Goal: Navigation & Orientation: Find specific page/section

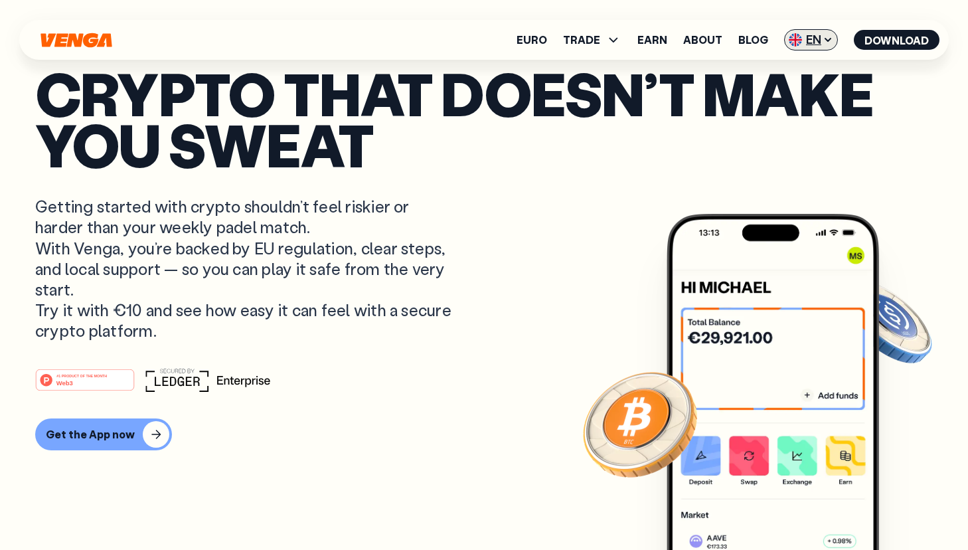
click at [806, 44] on span "EN" at bounding box center [811, 39] width 54 height 21
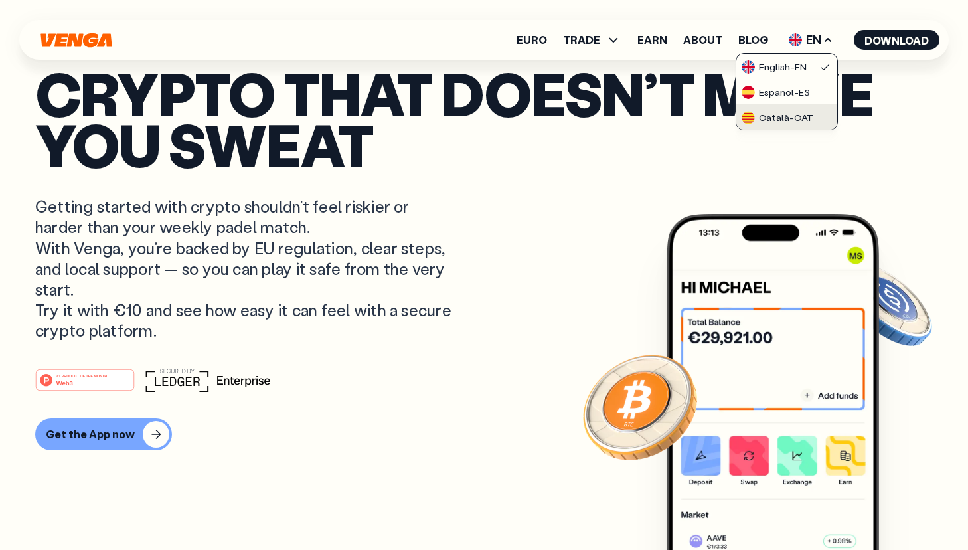
click at [790, 115] on div "Català - CAT" at bounding box center [777, 117] width 72 height 13
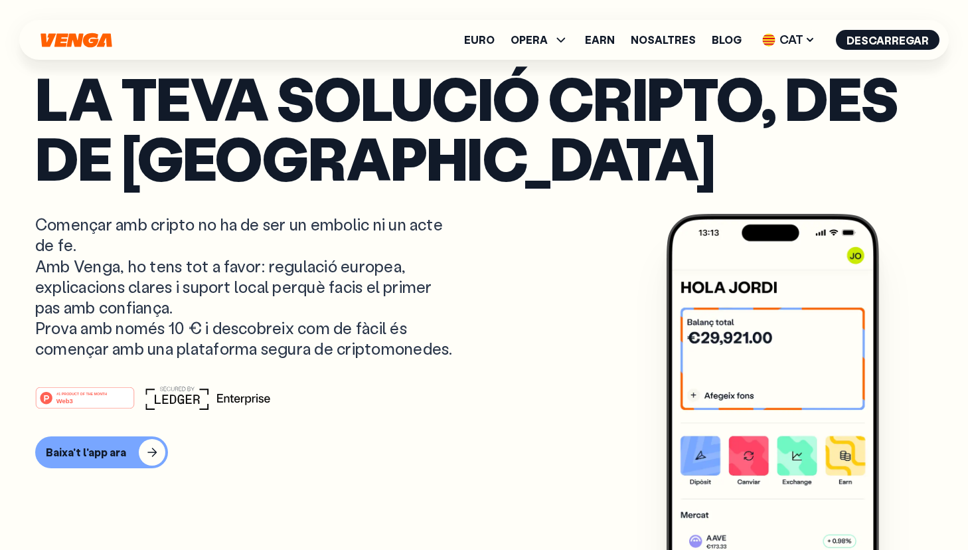
scroll to position [202, 0]
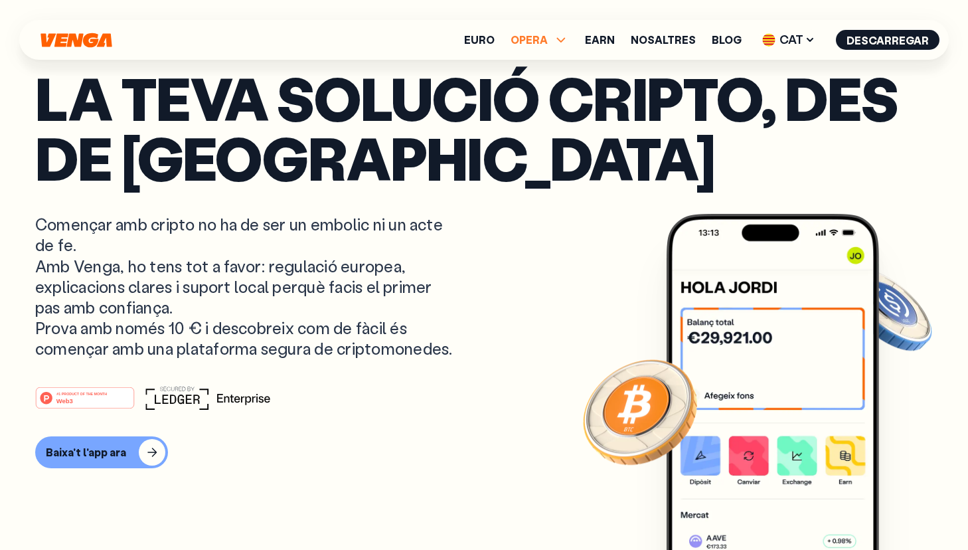
click at [548, 40] on span "OPERA" at bounding box center [528, 40] width 37 height 11
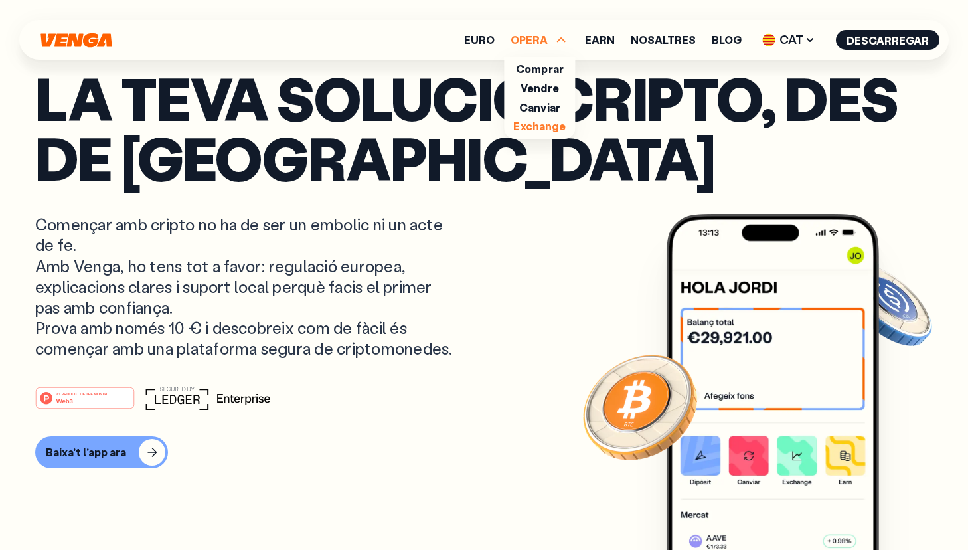
click at [546, 129] on link "Exchange" at bounding box center [539, 126] width 52 height 14
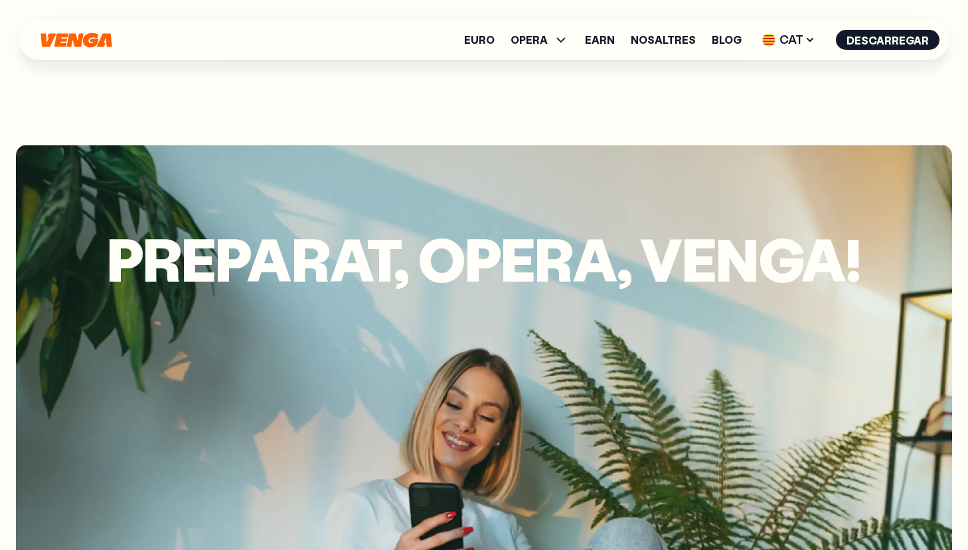
scroll to position [3637, 0]
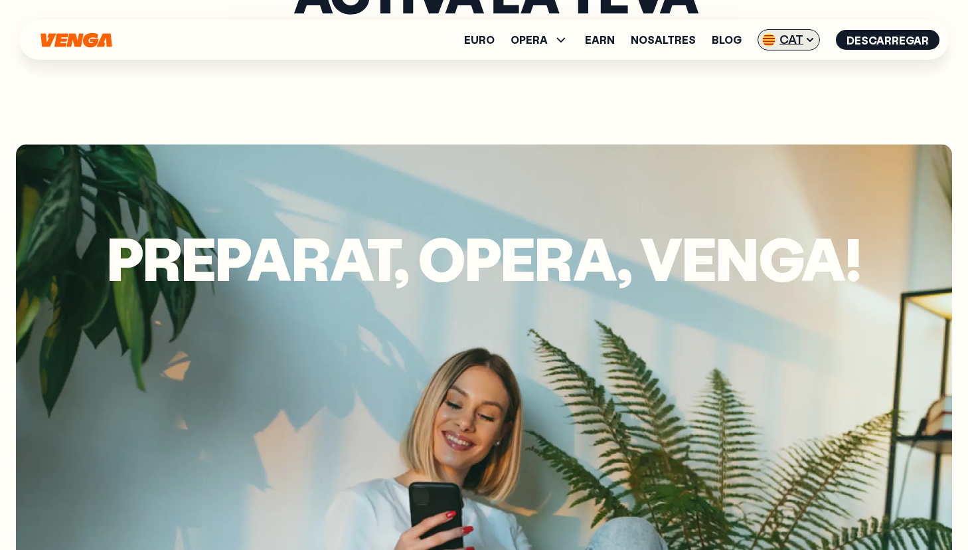
click at [788, 48] on span "CAT" at bounding box center [788, 39] width 62 height 21
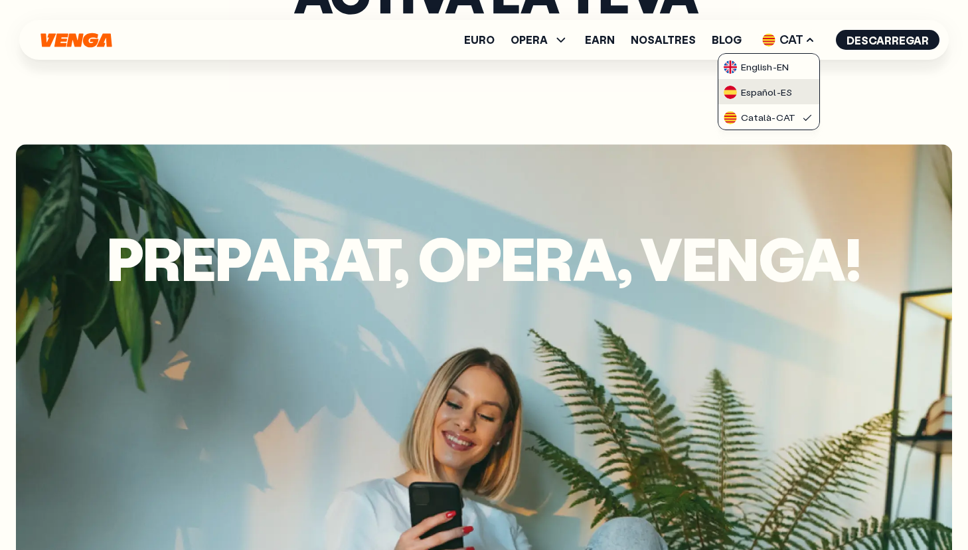
click at [769, 96] on div "Español - ES" at bounding box center [757, 92] width 68 height 13
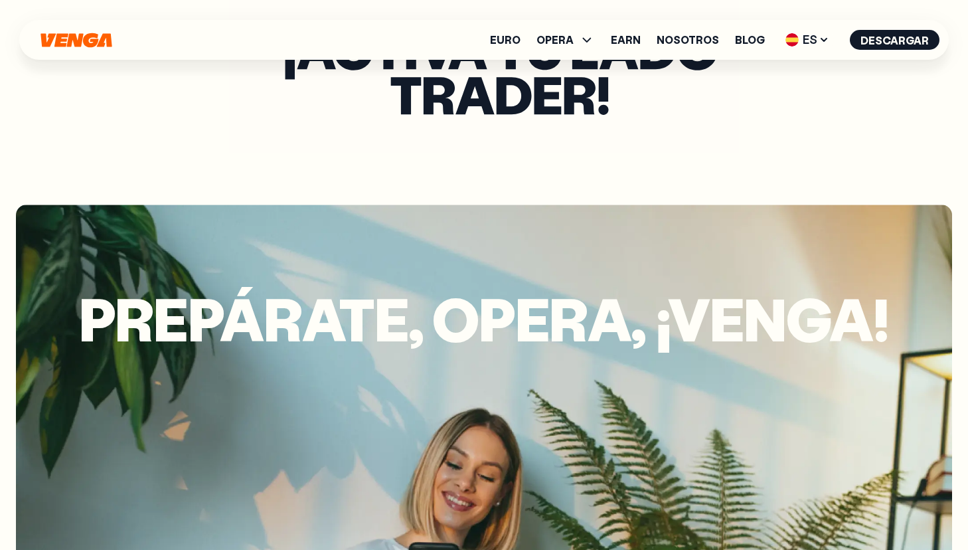
scroll to position [3597, 0]
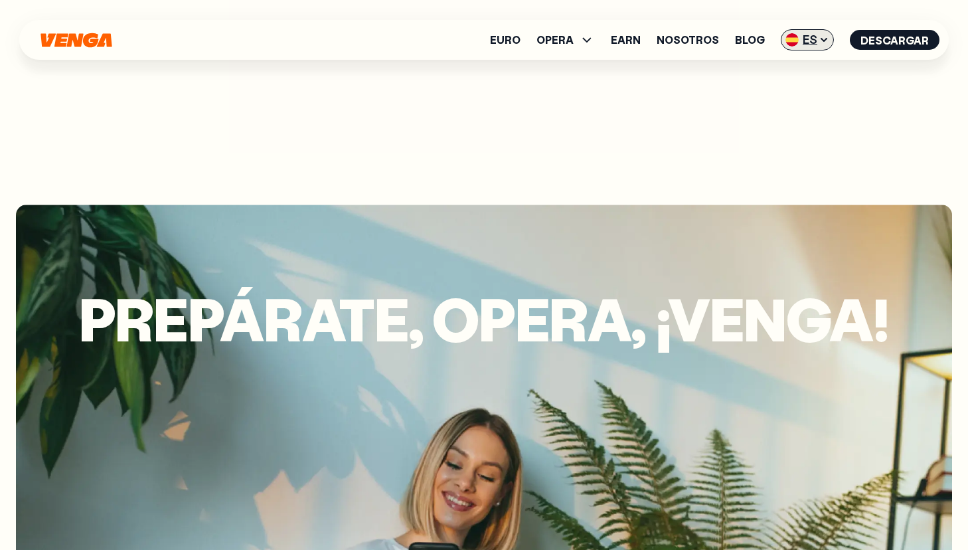
click at [813, 44] on span "ES" at bounding box center [807, 39] width 53 height 21
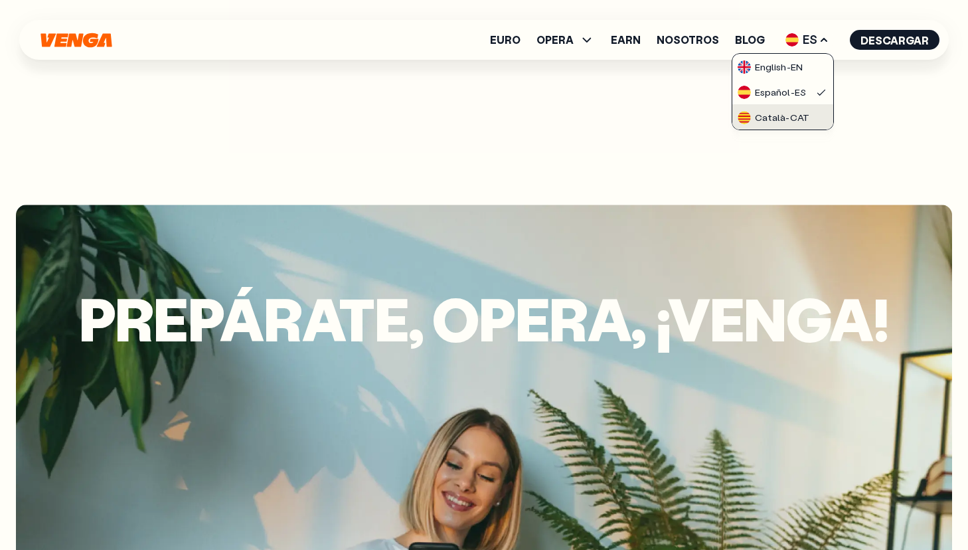
click at [783, 113] on div "Català - CAT" at bounding box center [773, 117] width 72 height 13
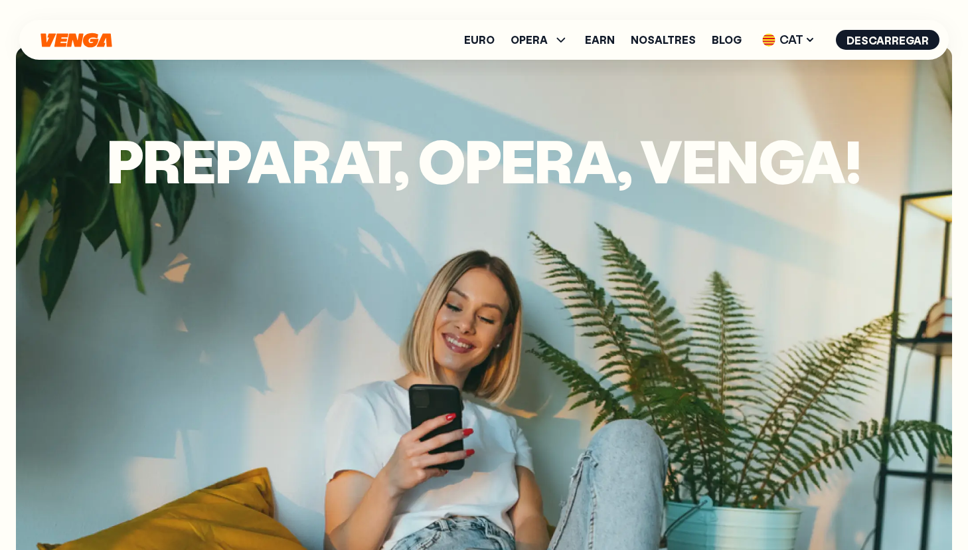
scroll to position [3735, 0]
